Goal: Information Seeking & Learning: Learn about a topic

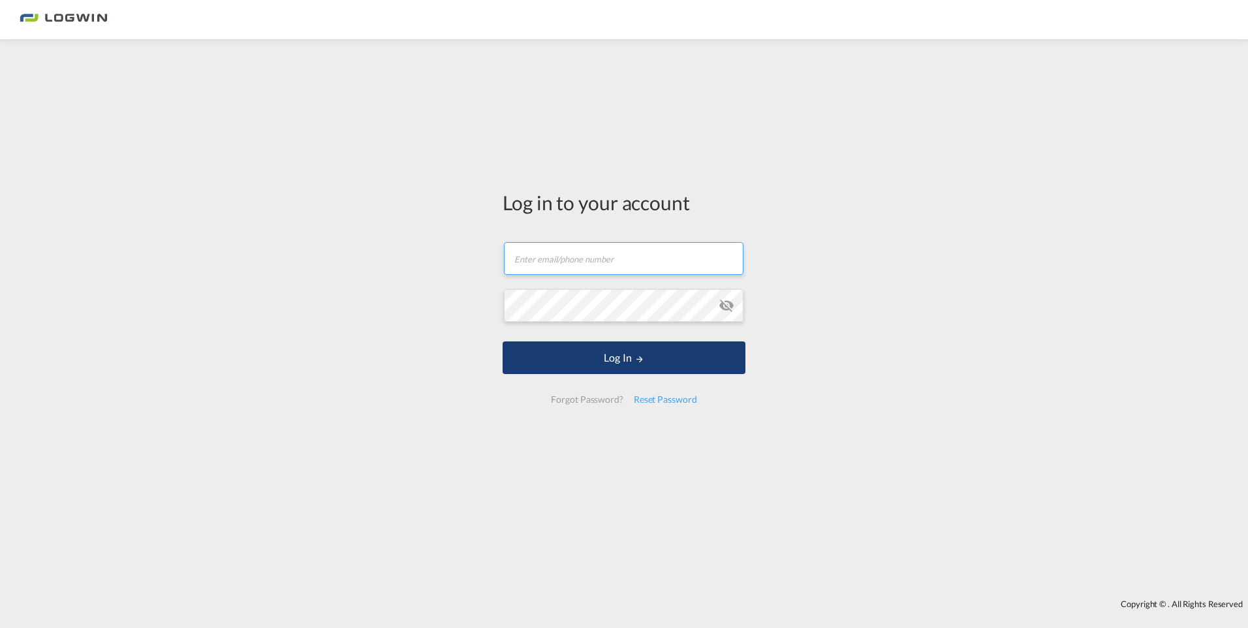
type input "[PERSON_NAME][EMAIL_ADDRESS][DOMAIN_NAME]"
click at [587, 357] on button "Log In" at bounding box center [624, 357] width 243 height 33
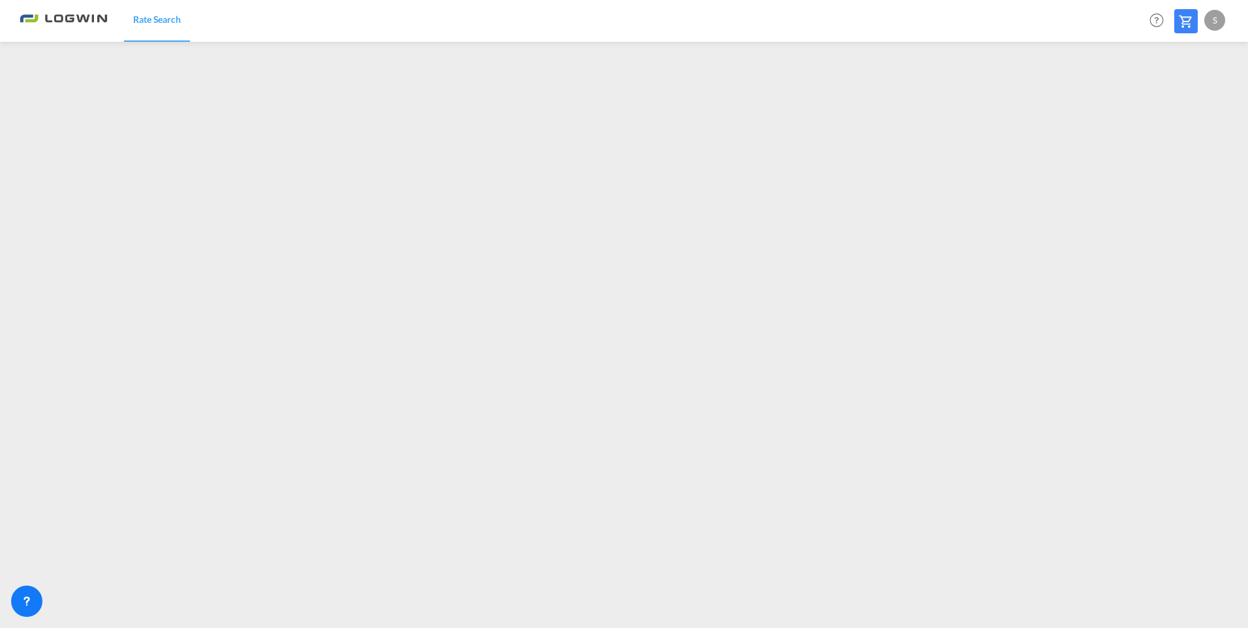
click at [1219, 20] on div "S" at bounding box center [1215, 20] width 21 height 21
click at [1180, 99] on button "Logout" at bounding box center [1199, 100] width 85 height 26
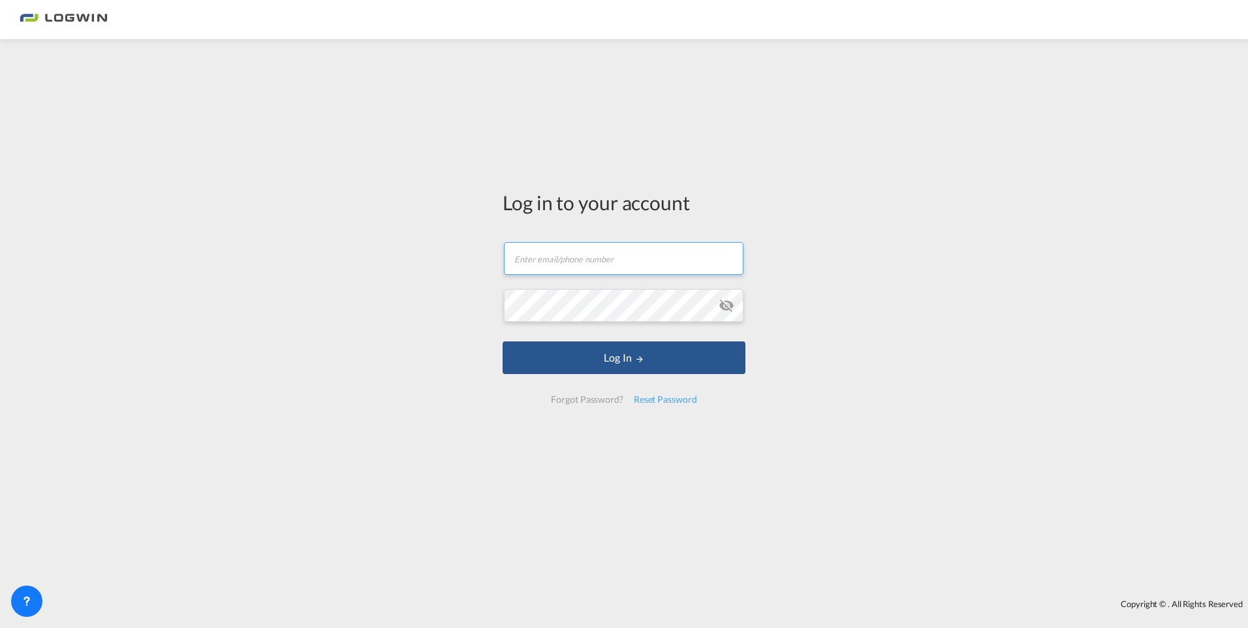
type input "[PERSON_NAME][EMAIL_ADDRESS][DOMAIN_NAME]"
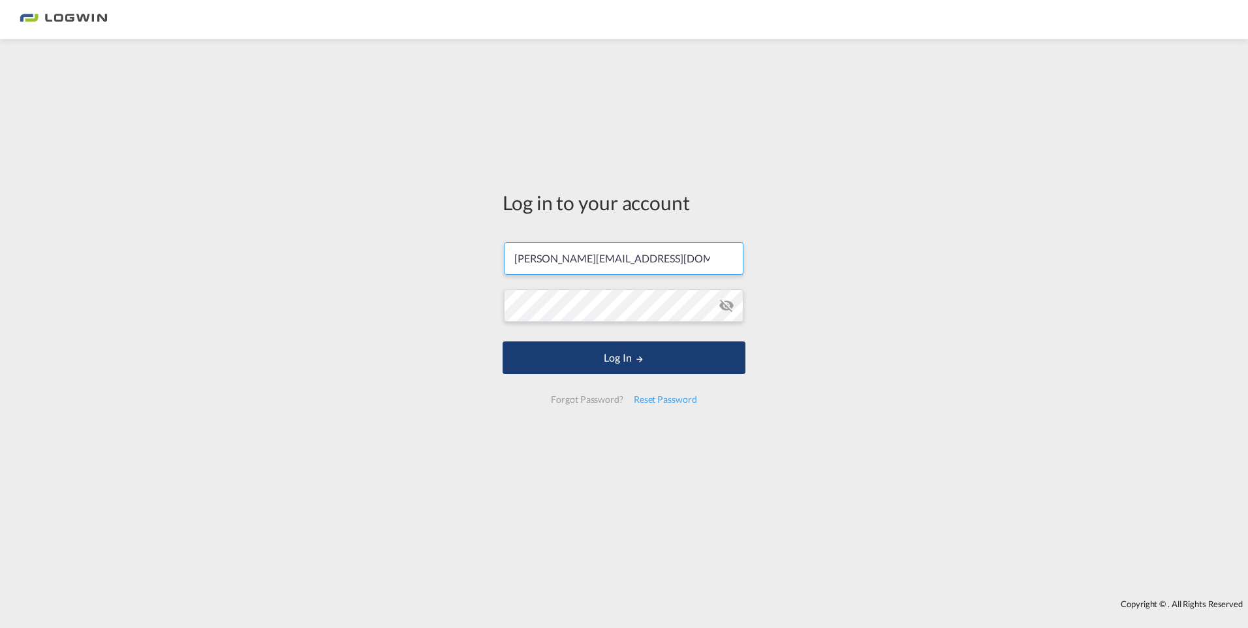
click at [606, 363] on button "Log In" at bounding box center [624, 357] width 243 height 33
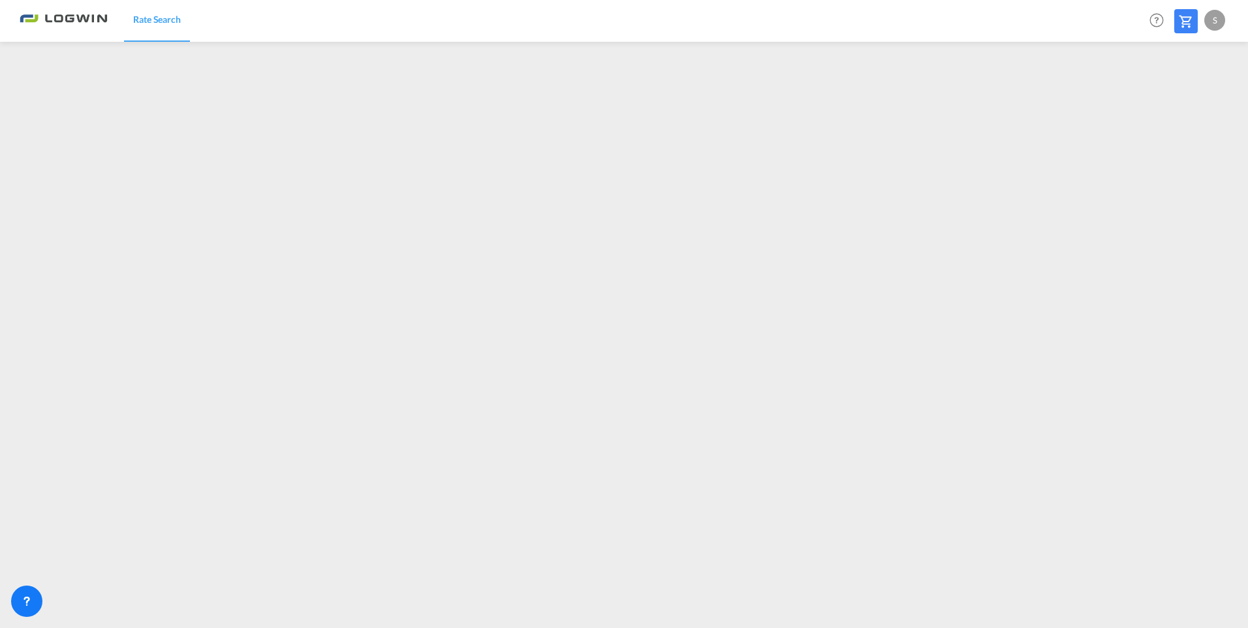
click at [1218, 24] on div "S" at bounding box center [1215, 20] width 21 height 21
click at [1184, 289] on md-backdrop at bounding box center [624, 314] width 1248 height 628
click at [1213, 20] on div "S" at bounding box center [1215, 20] width 21 height 21
click at [1183, 101] on button "Logout" at bounding box center [1199, 100] width 85 height 26
type input "[PERSON_NAME][EMAIL_ADDRESS][DOMAIN_NAME]"
